Goal: Find specific page/section: Find specific page/section

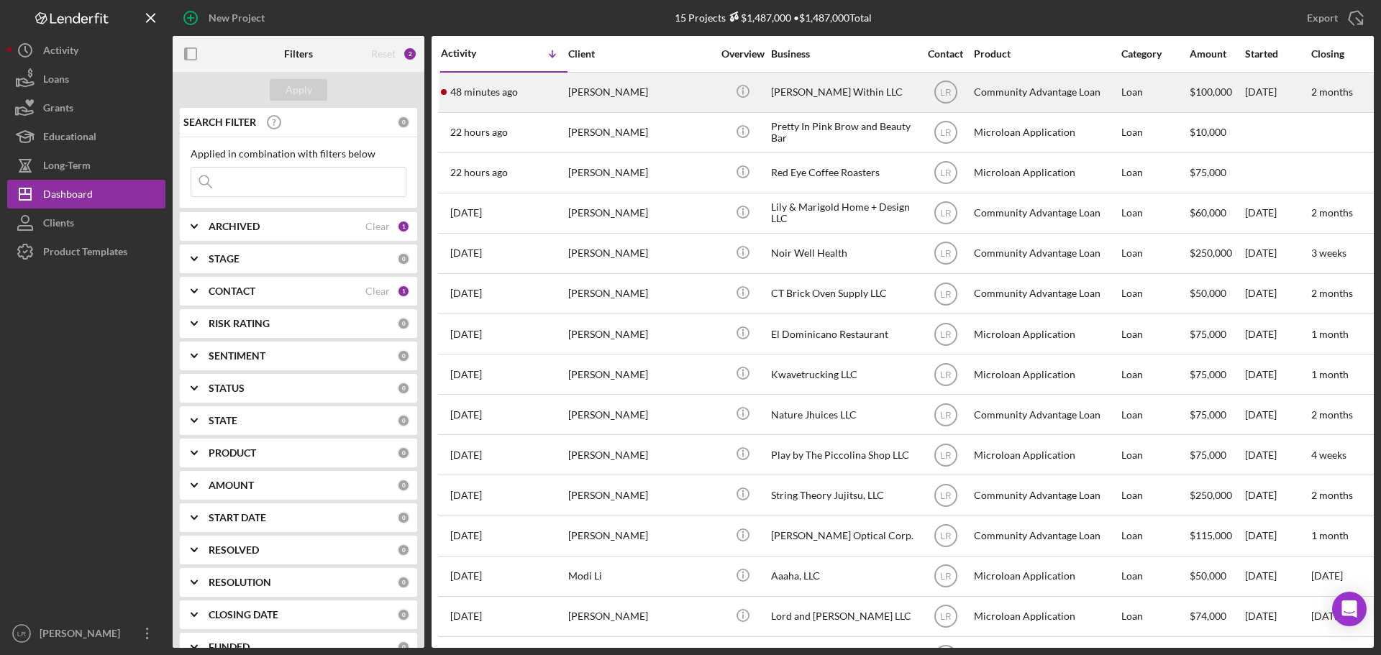
click at [621, 99] on div "[PERSON_NAME]" at bounding box center [640, 92] width 144 height 38
